Goal: Information Seeking & Learning: Understand process/instructions

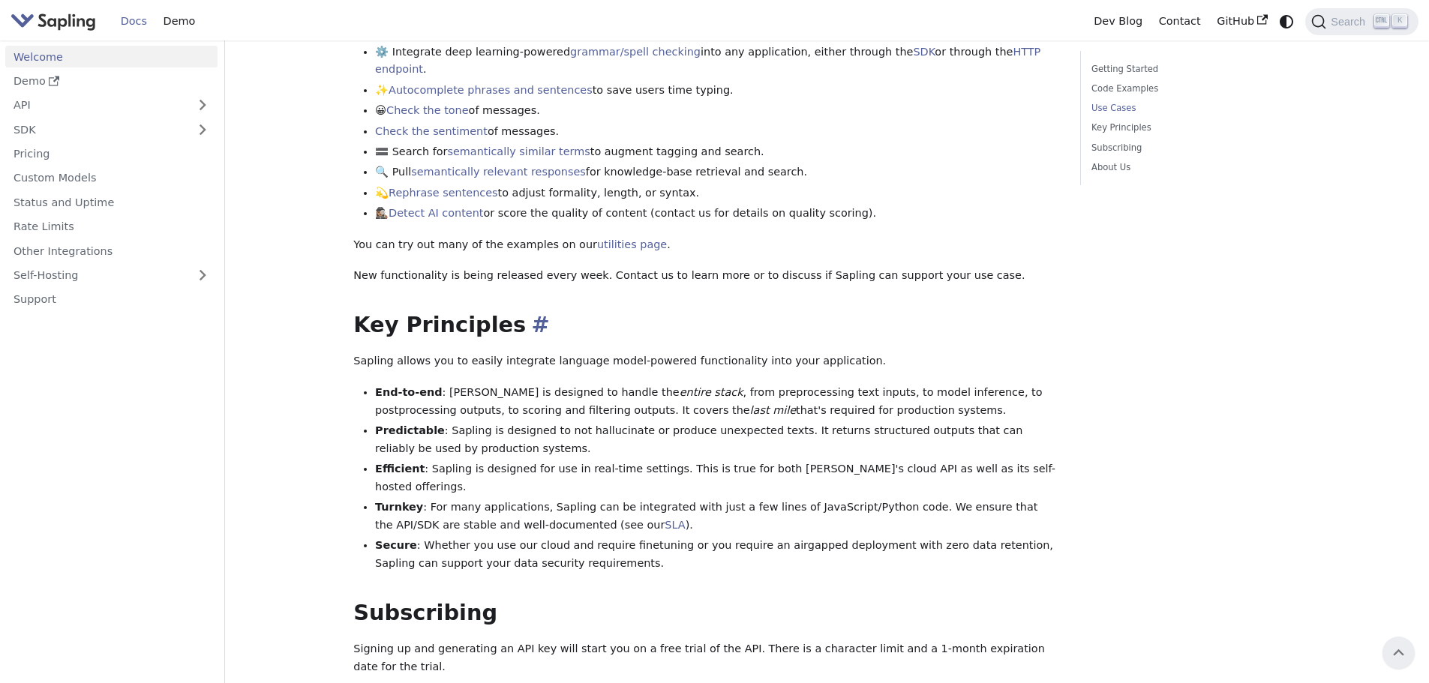
scroll to position [525, 0]
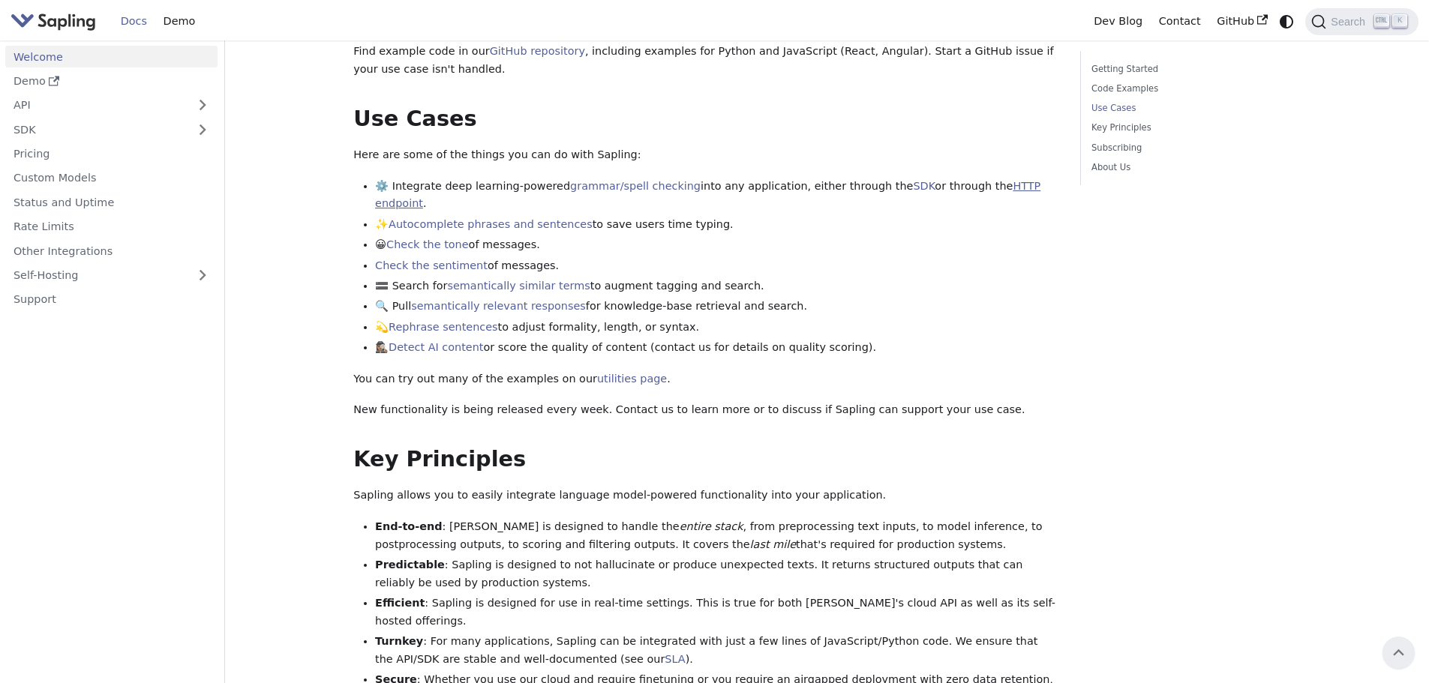
click at [986, 180] on link "HTTP endpoint" at bounding box center [707, 195] width 665 height 30
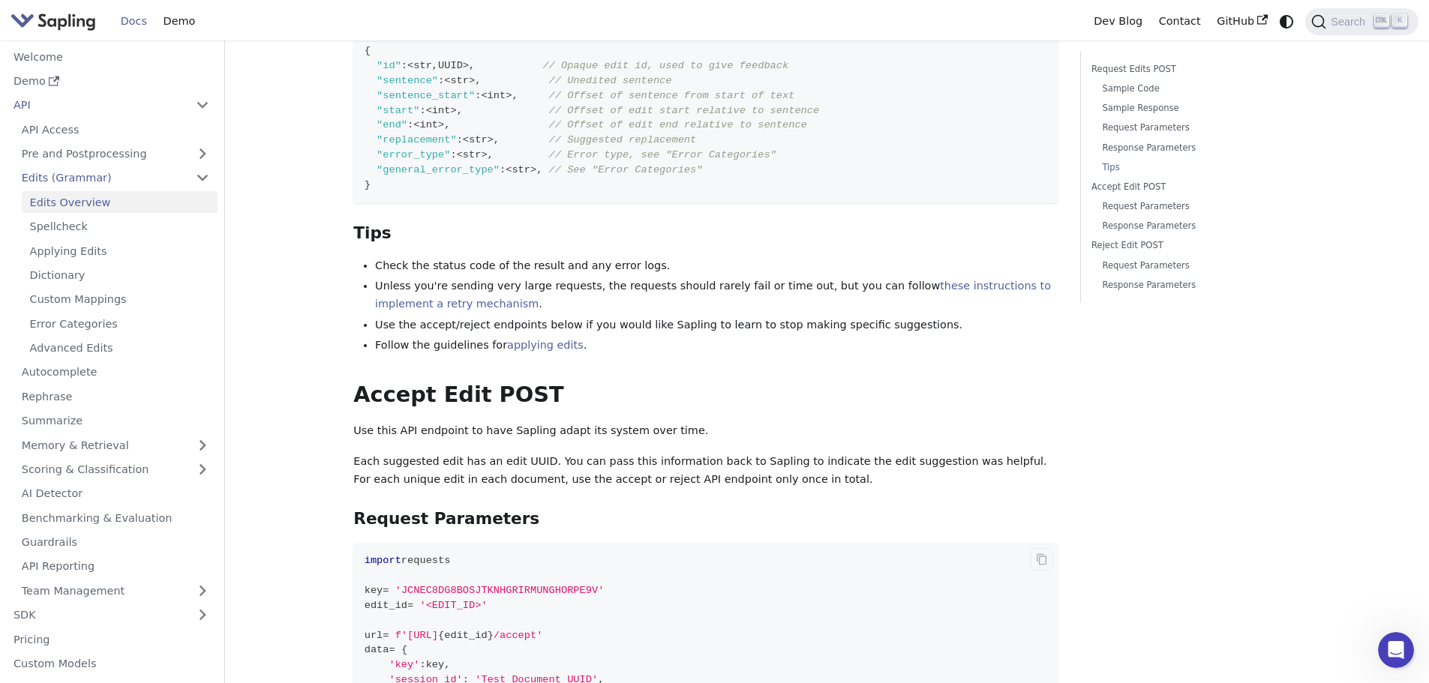
scroll to position [2401, 0]
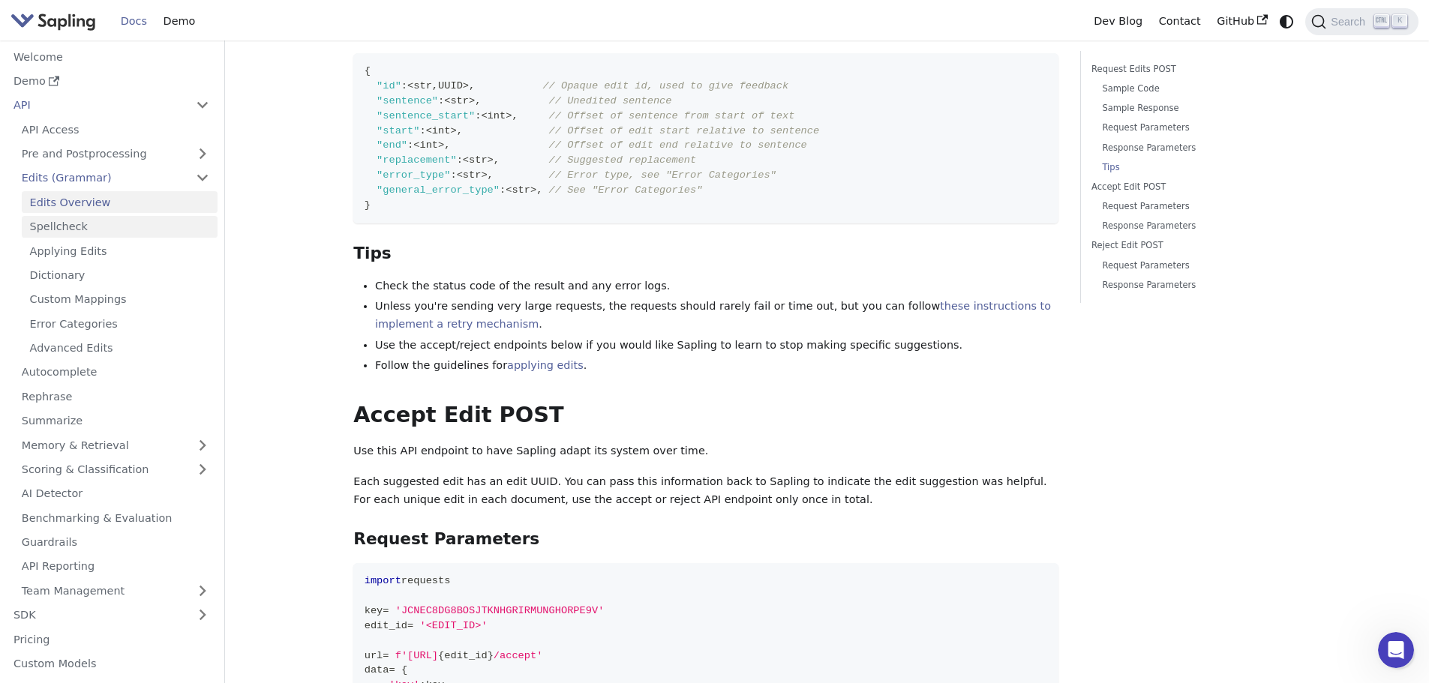
click at [36, 221] on link "Spellcheck" at bounding box center [120, 227] width 196 height 22
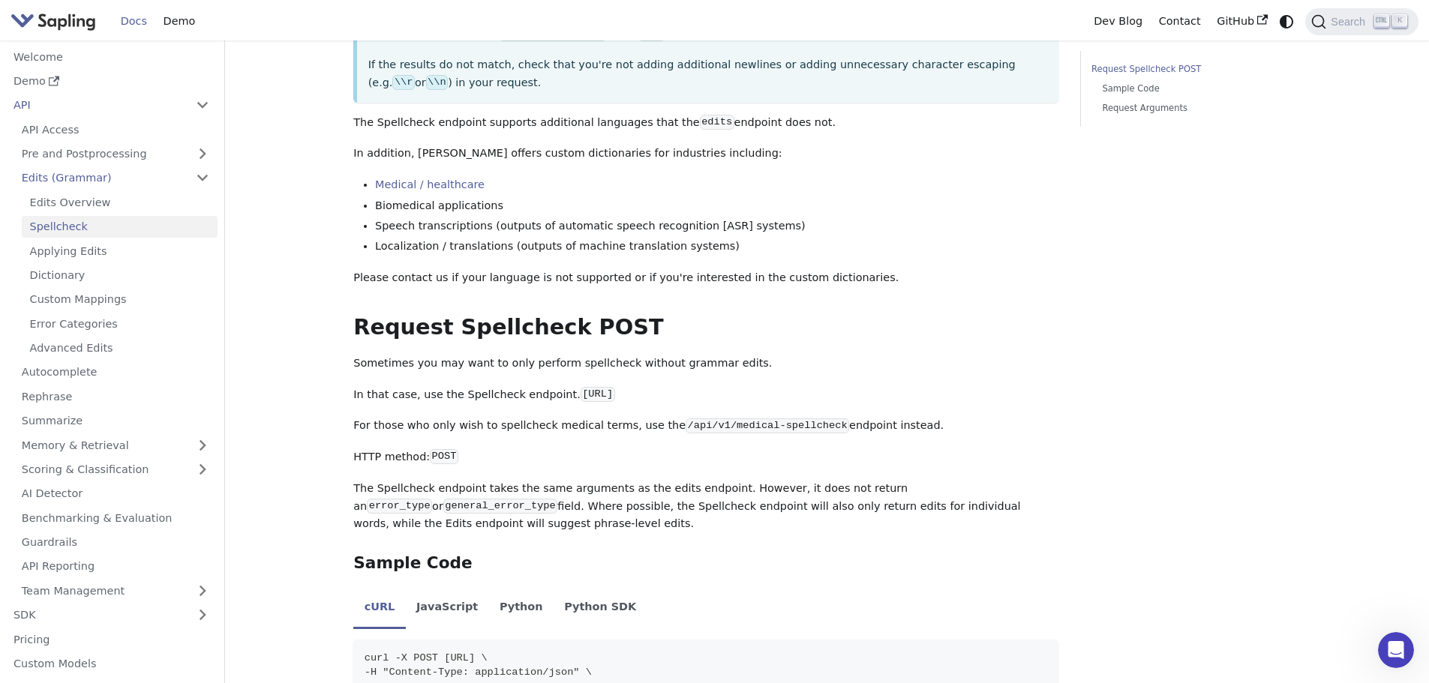
scroll to position [375, 0]
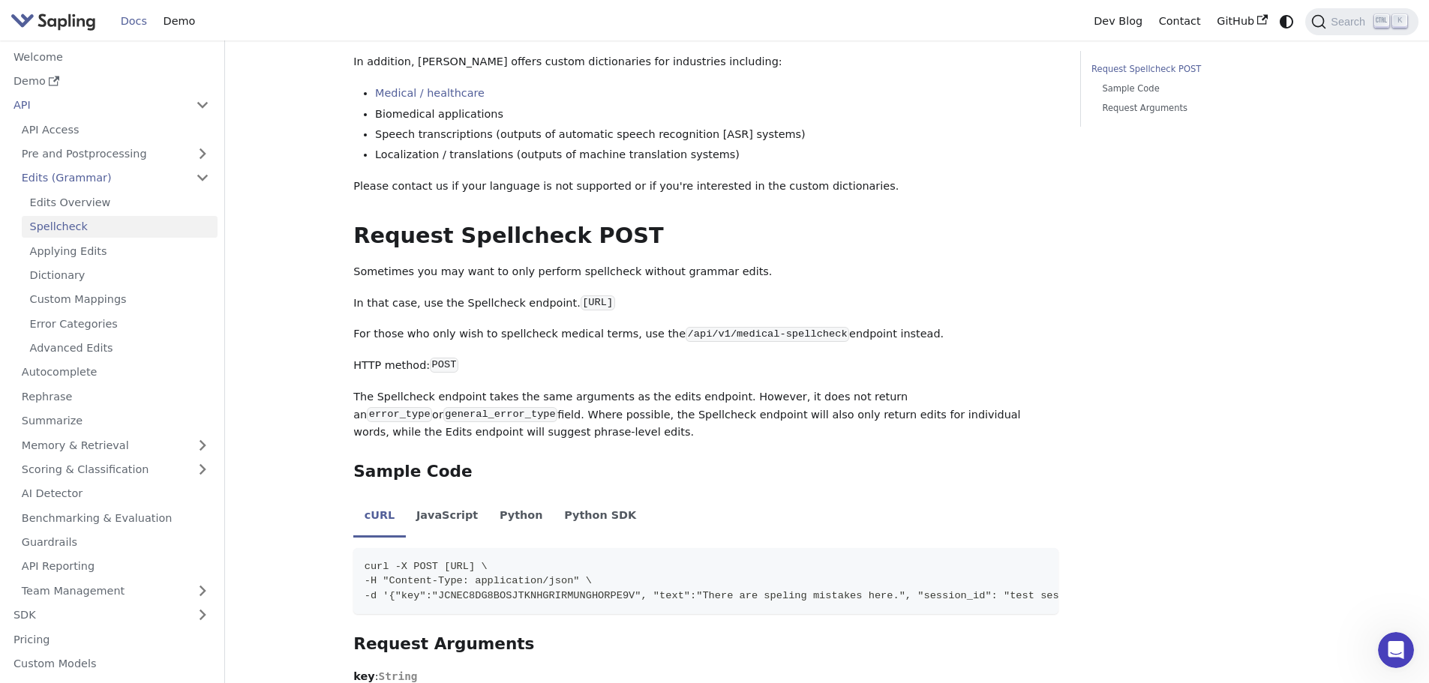
drag, startPoint x: 556, startPoint y: 304, endPoint x: 783, endPoint y: 308, distance: 227.3
click at [783, 308] on p "In that case, use the Spellcheck endpoint. [URL]" at bounding box center [705, 304] width 705 height 18
copy code "[URL]"
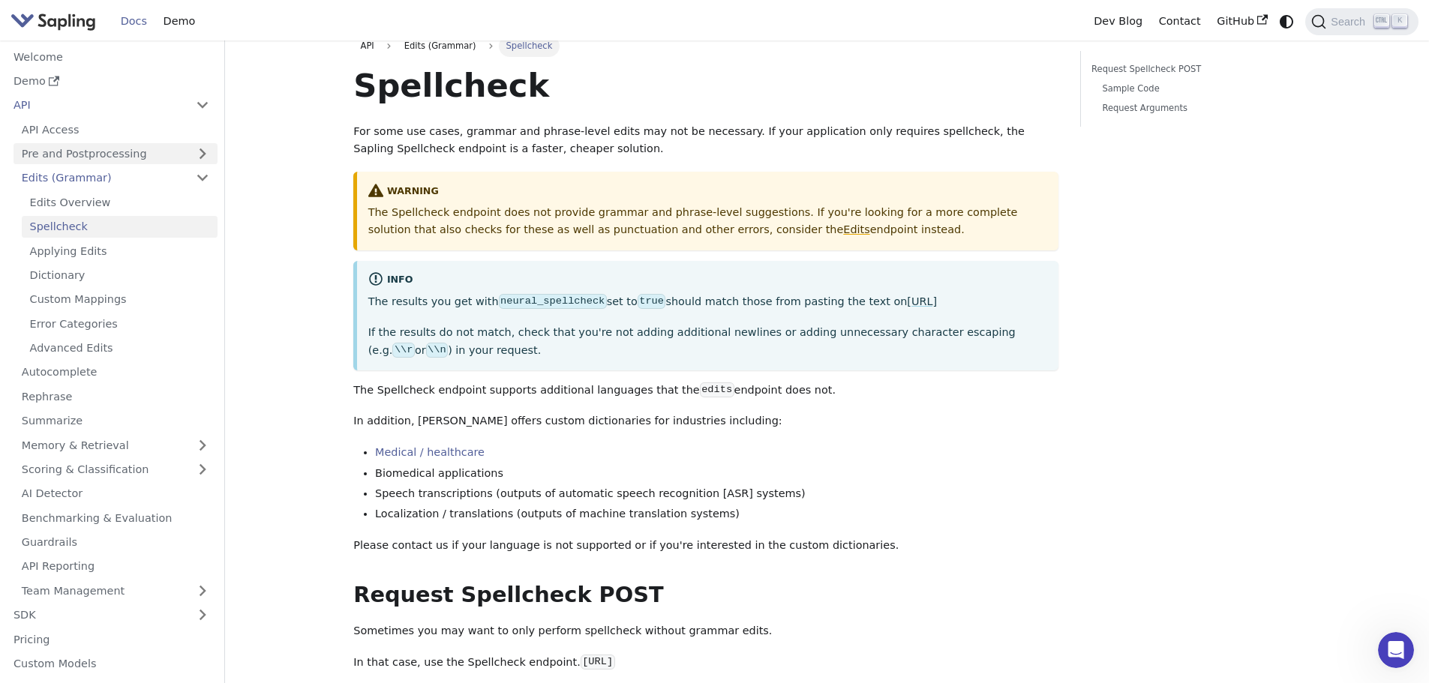
scroll to position [0, 0]
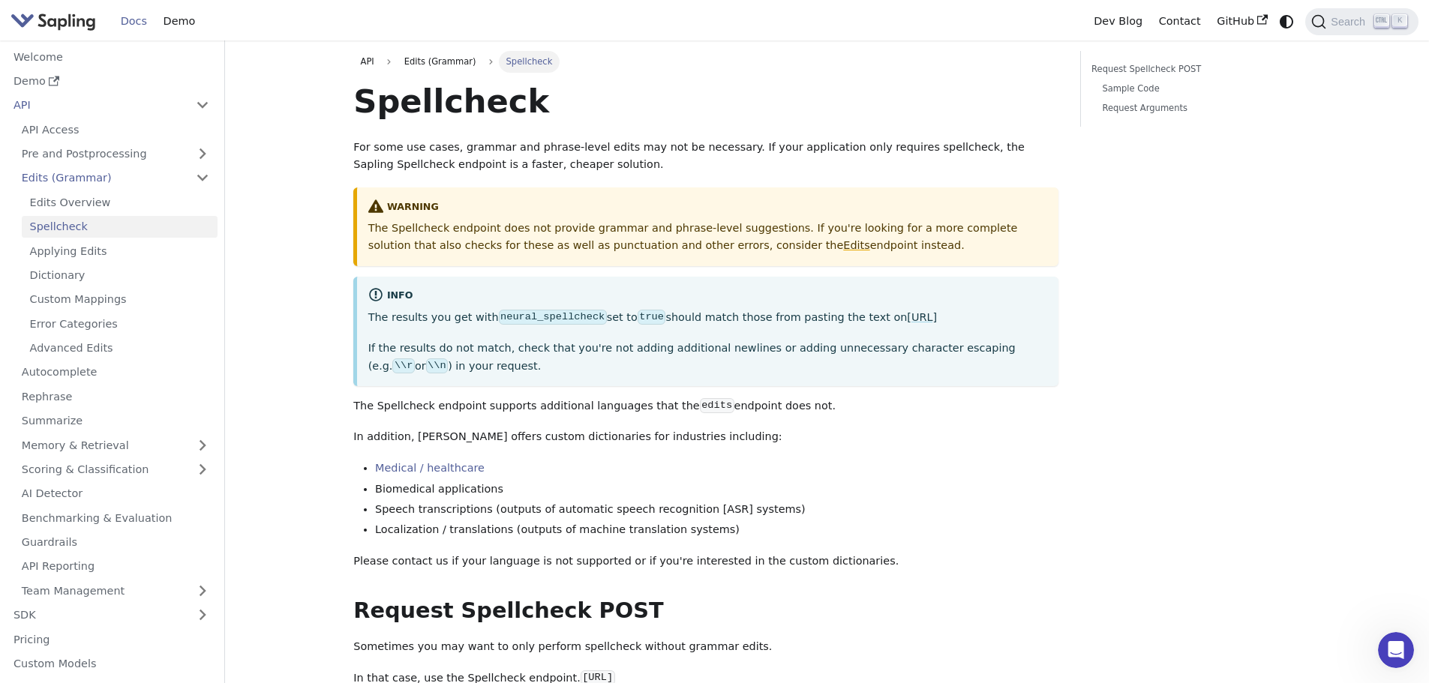
click at [83, 23] on img "Main" at bounding box center [54, 22] width 86 height 22
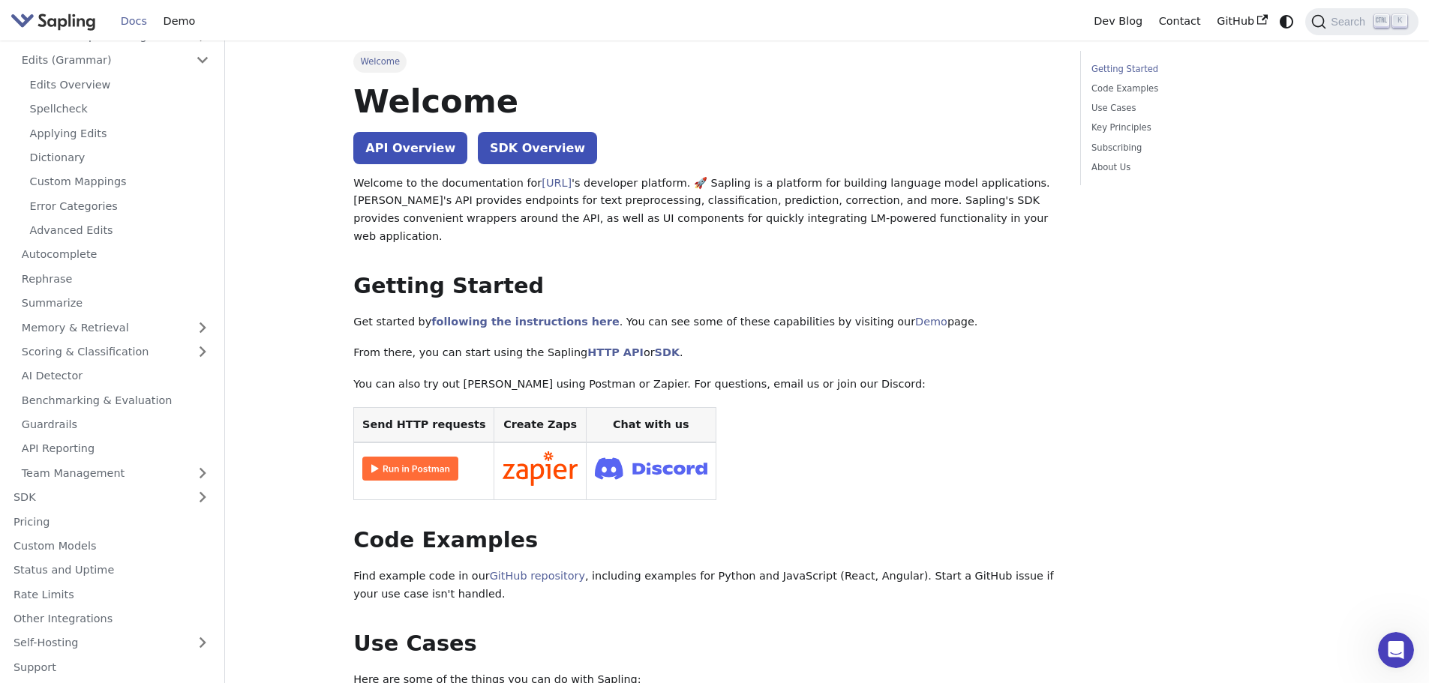
click at [61, 20] on img "Main" at bounding box center [54, 22] width 86 height 22
